Goal: Check status: Check status

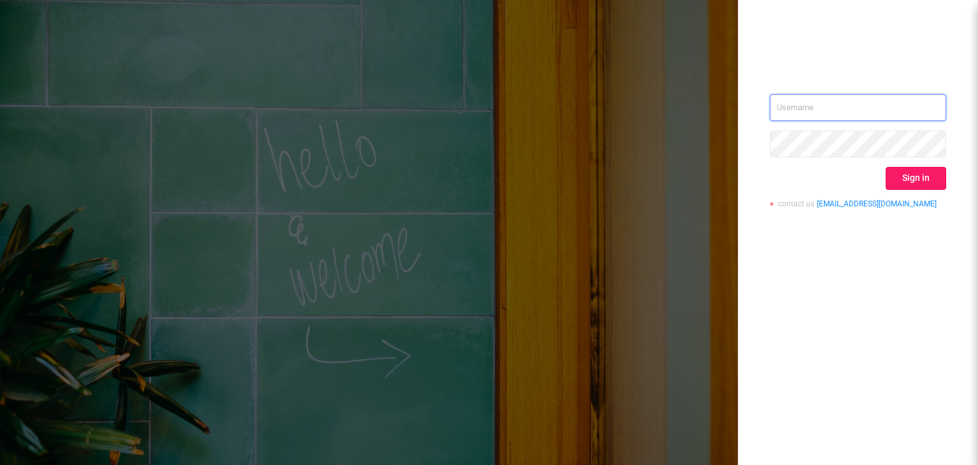
type input "[EMAIL_ADDRESS][DOMAIN_NAME]"
click at [898, 178] on button "Sign in" at bounding box center [916, 178] width 60 height 23
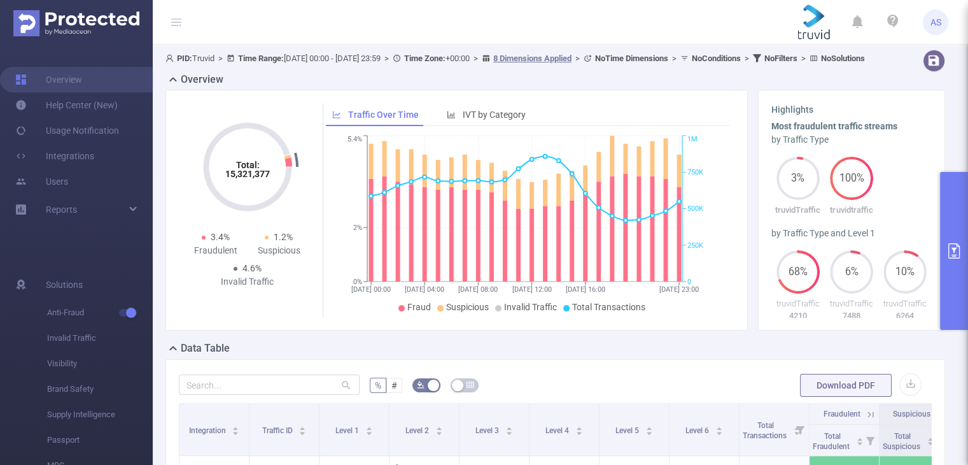
click at [957, 237] on button "primary" at bounding box center [954, 251] width 28 height 158
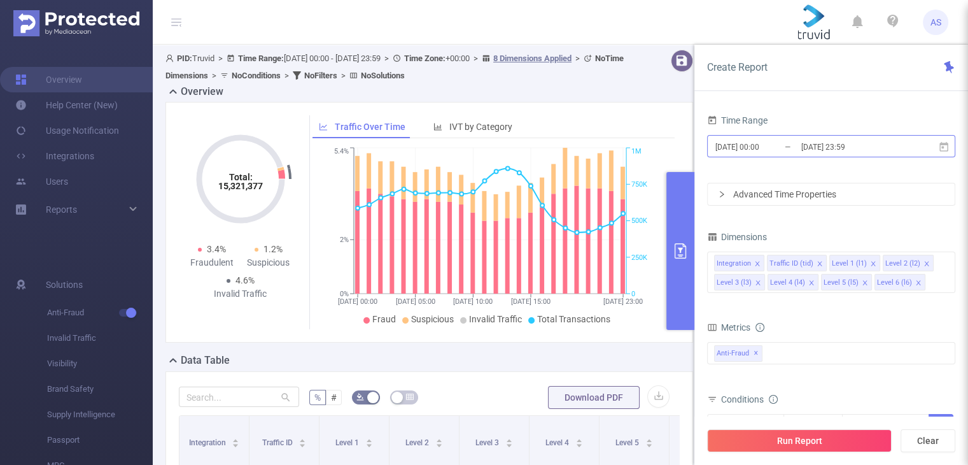
click at [845, 148] on input "[DATE] 23:59" at bounding box center [851, 146] width 103 height 17
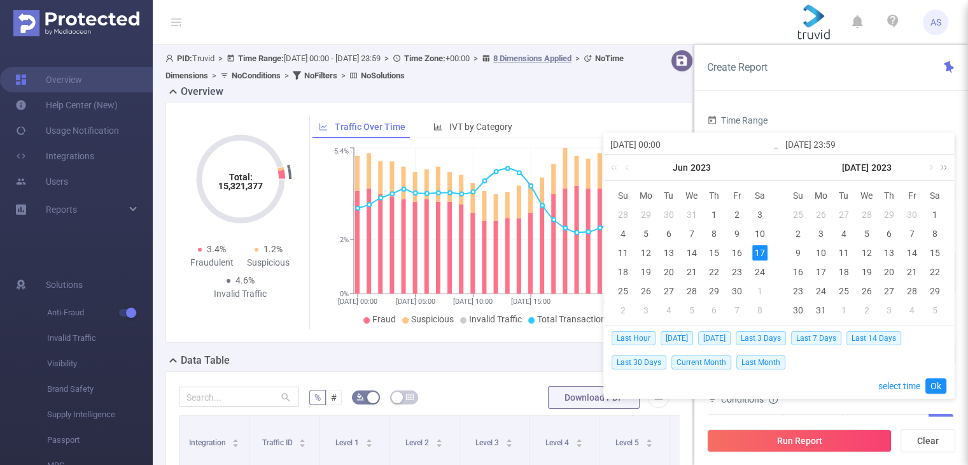
click at [944, 169] on link at bounding box center [941, 167] width 17 height 25
click at [930, 167] on link at bounding box center [929, 167] width 11 height 25
click at [929, 167] on link at bounding box center [929, 167] width 11 height 25
click at [802, 169] on link at bounding box center [803, 167] width 11 height 25
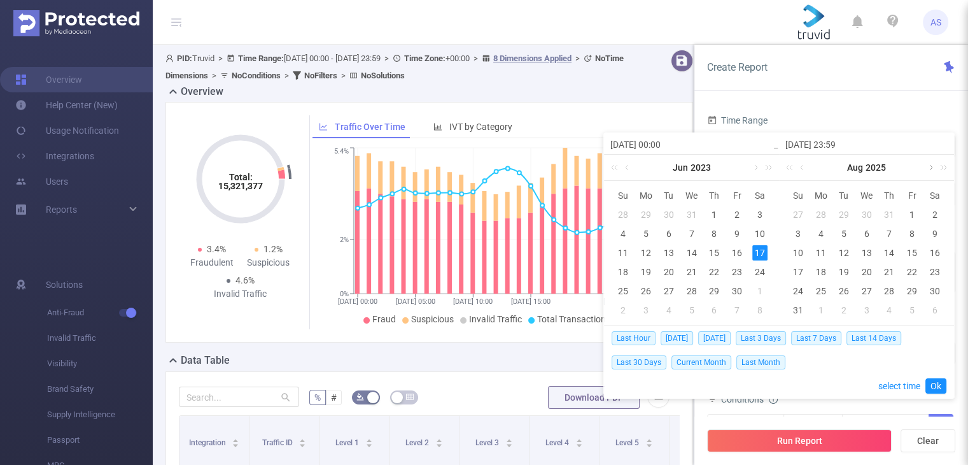
click at [927, 170] on link at bounding box center [929, 167] width 11 height 25
click at [796, 230] on div "7" at bounding box center [798, 233] width 15 height 15
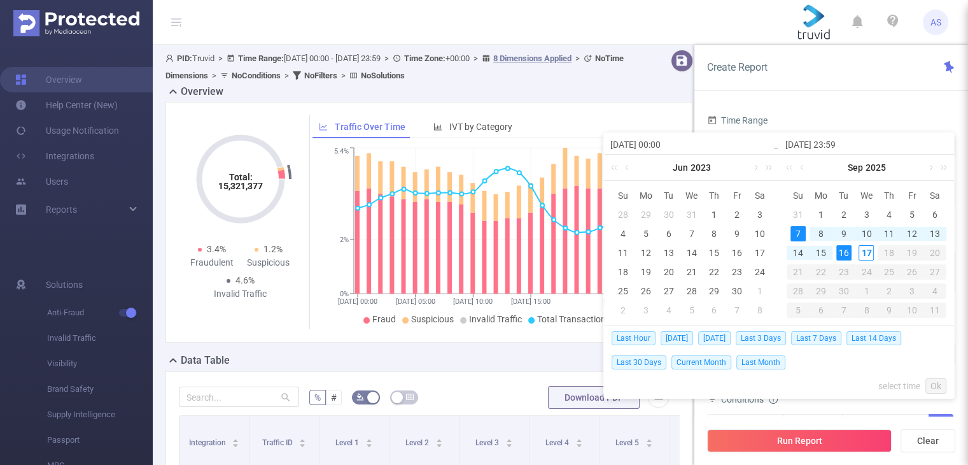
click at [844, 257] on div "16" at bounding box center [844, 252] width 15 height 15
type input "[DATE] 00:00"
type input "[DATE] 23:59"
type input "[DATE] 00:00"
type input "[DATE] 23:59"
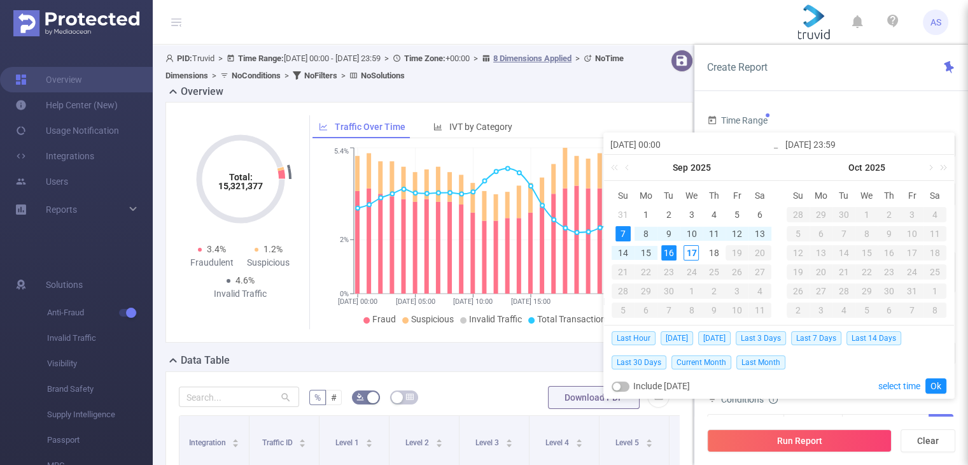
drag, startPoint x: 931, startPoint y: 384, endPoint x: 926, endPoint y: 392, distance: 9.7
click at [931, 384] on link "Ok" at bounding box center [936, 385] width 21 height 15
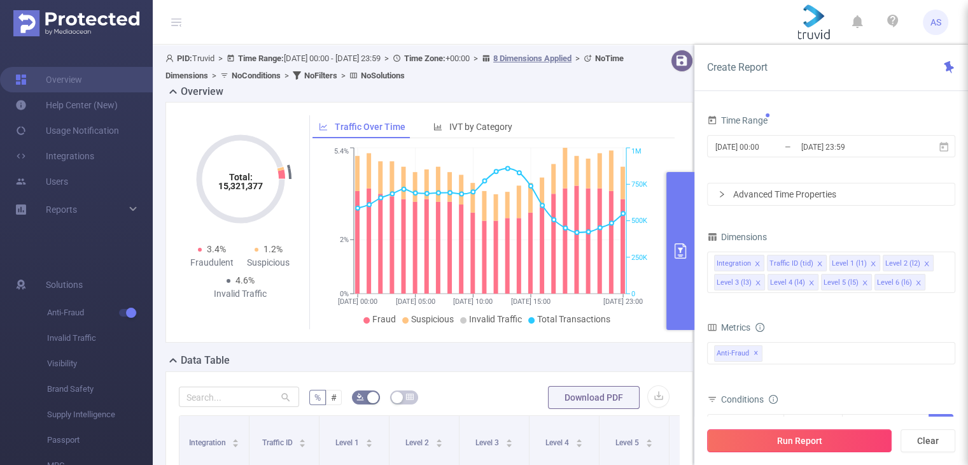
click at [817, 442] on button "Run Report" at bounding box center [799, 440] width 185 height 23
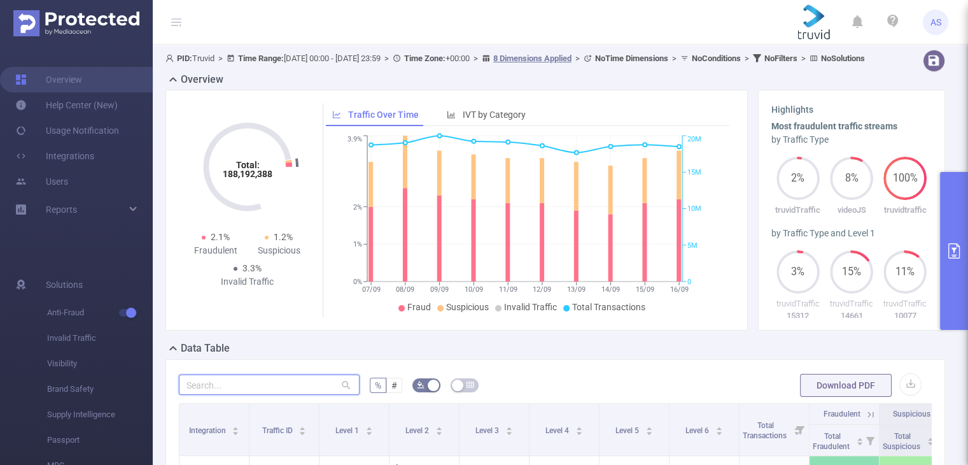
click at [255, 395] on input "text" at bounding box center [269, 384] width 181 height 20
paste input "audioplayer"
type input "[DOMAIN_NAME]"
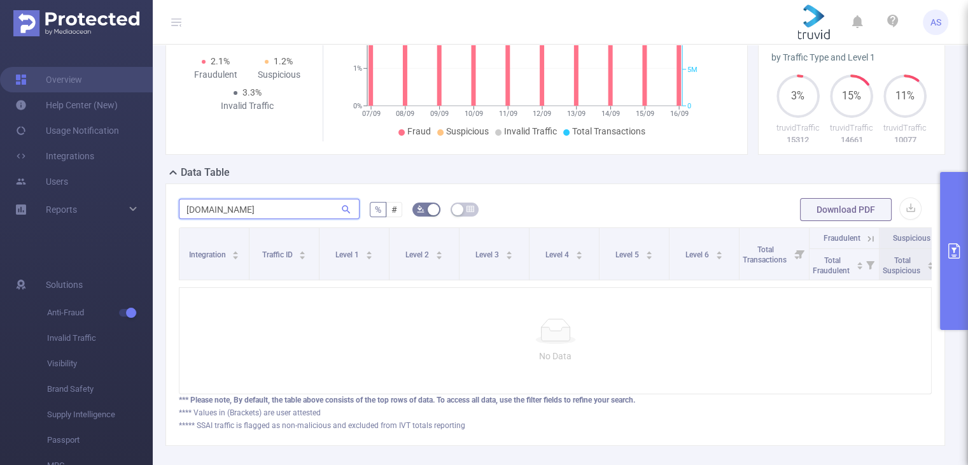
scroll to position [191, 0]
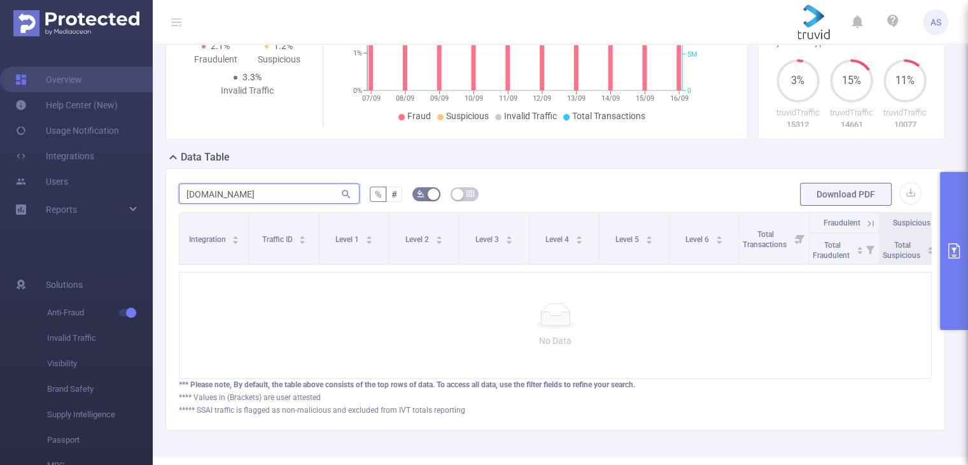
drag, startPoint x: 287, startPoint y: 202, endPoint x: 153, endPoint y: 215, distance: 135.0
click at [153, 215] on div "PID: Truvid > Time Range: [DATE] 00:00 - [DATE] 23:59 > Time Zone: +00:00 > 8 D…" at bounding box center [561, 155] width 816 height 602
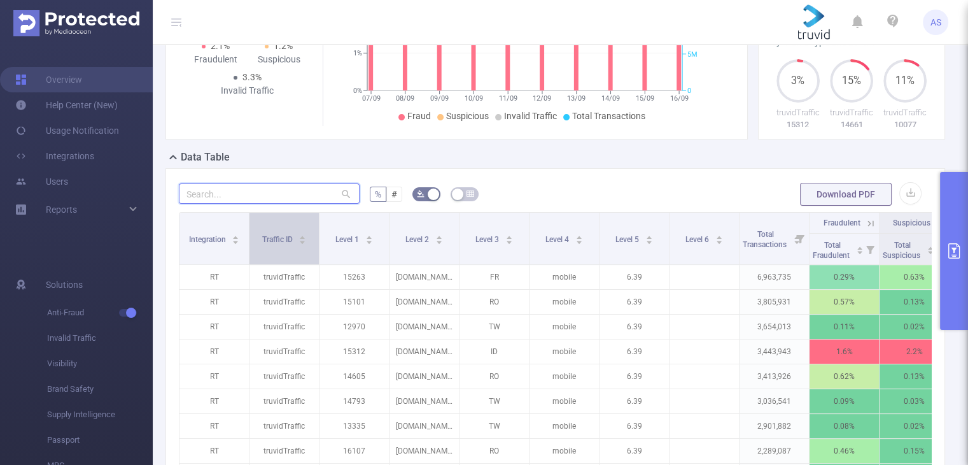
paste input "[DOMAIN_NAME]"
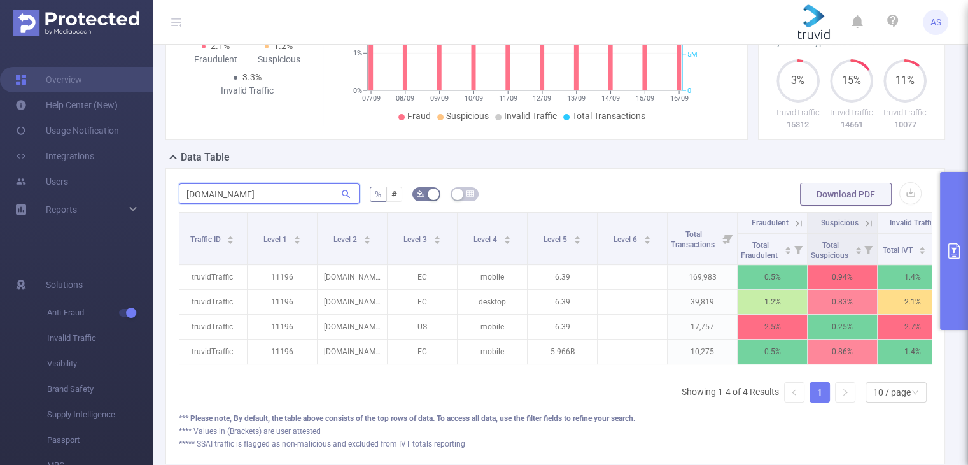
scroll to position [0, 99]
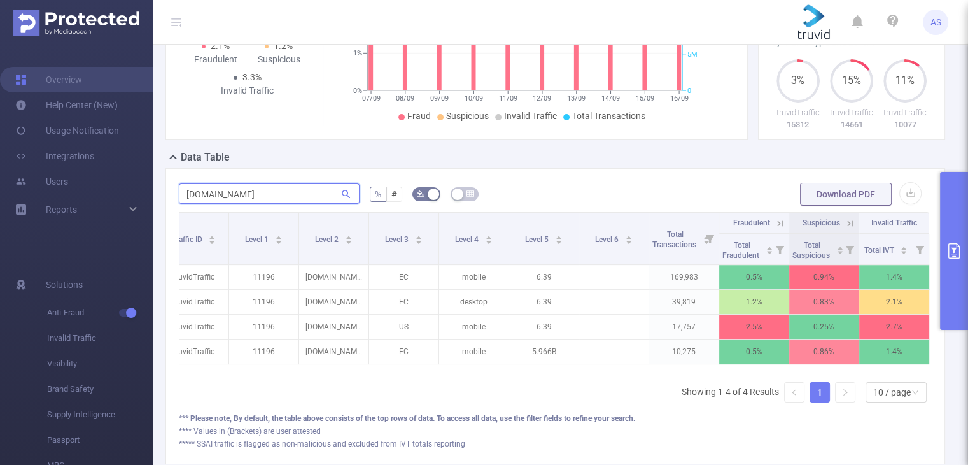
type input "[DOMAIN_NAME]"
